Goal: Task Accomplishment & Management: Use online tool/utility

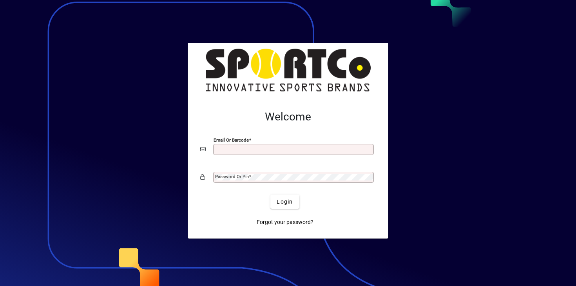
type input "**********"
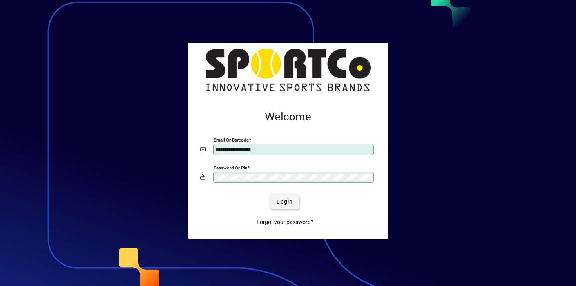
click at [288, 205] on span "Login" at bounding box center [285, 202] width 16 height 8
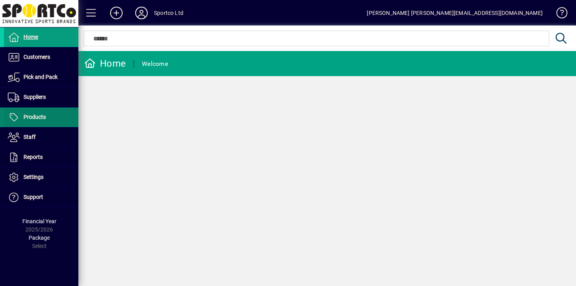
click at [55, 120] on span at bounding box center [41, 117] width 74 height 19
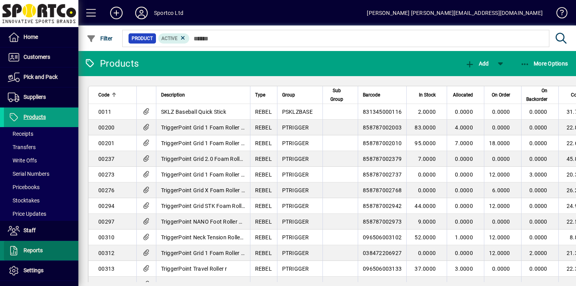
click at [53, 246] on span at bounding box center [41, 250] width 74 height 19
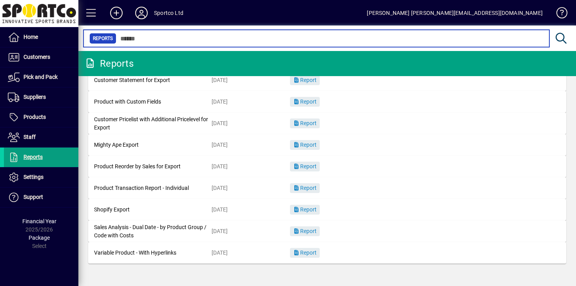
scroll to position [113, 0]
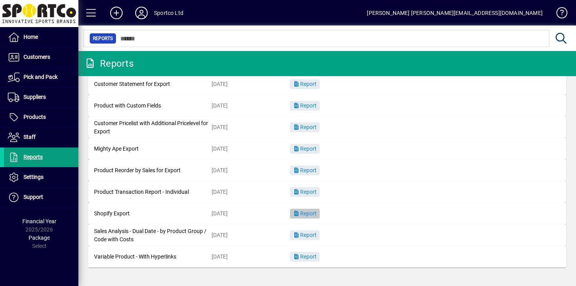
click at [303, 212] on span "Report" at bounding box center [305, 213] width 24 height 6
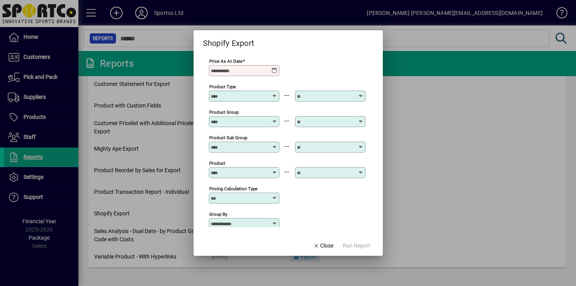
click at [278, 71] on icon at bounding box center [275, 70] width 6 height 6
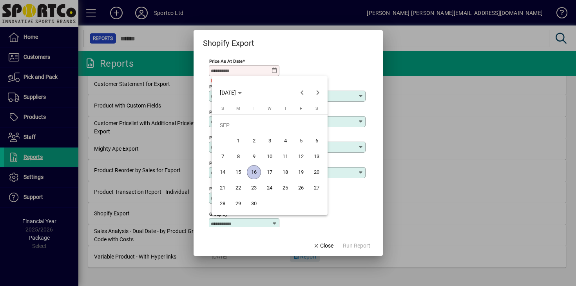
click at [256, 170] on span "16" at bounding box center [254, 172] width 14 height 14
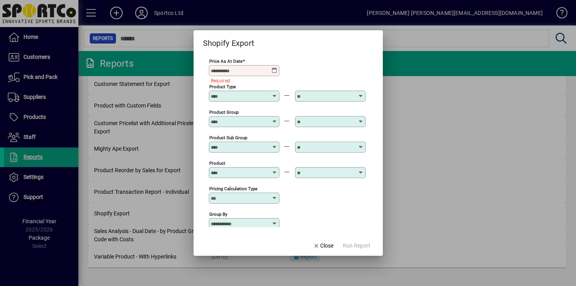
type input "**********"
click at [350, 248] on span "Run Report" at bounding box center [356, 245] width 27 height 8
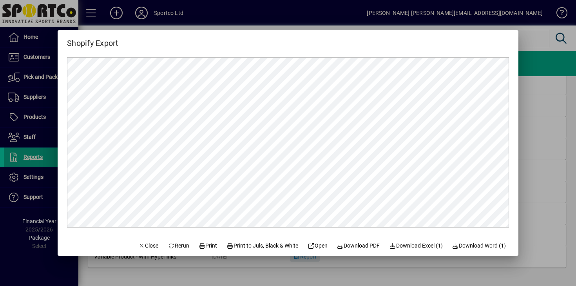
scroll to position [0, 0]
click at [427, 246] on span "Download Excel (1)" at bounding box center [416, 245] width 54 height 8
